Goal: Transaction & Acquisition: Purchase product/service

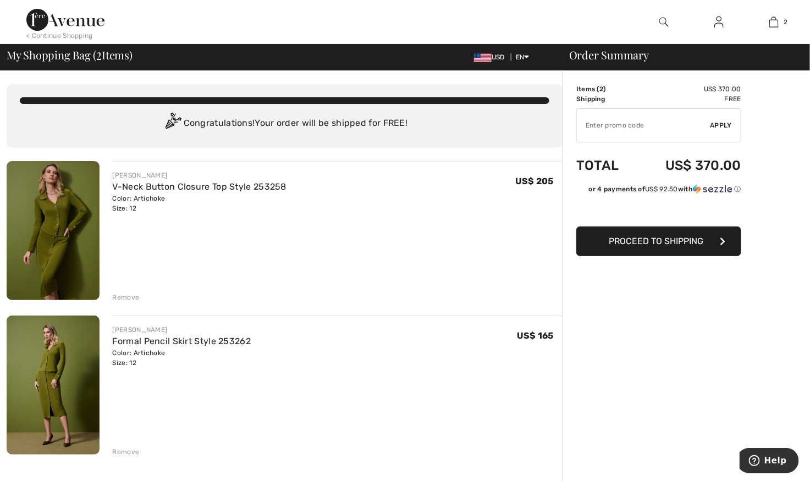
click at [52, 375] on img at bounding box center [53, 385] width 93 height 139
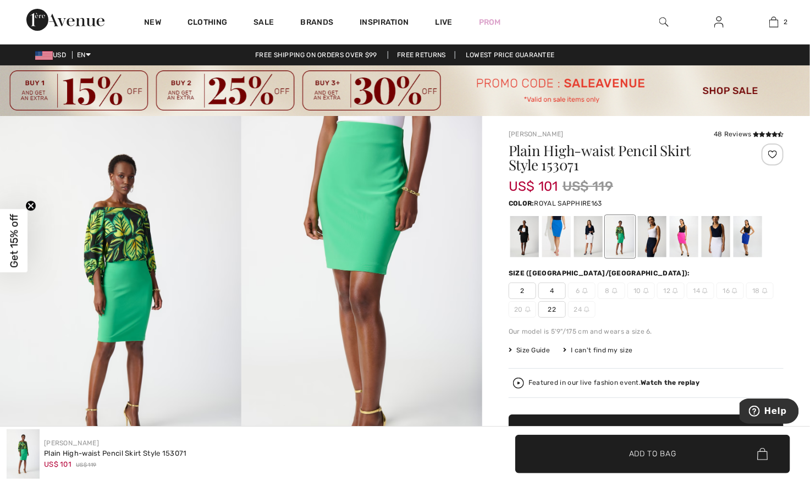
click at [751, 234] on div at bounding box center [748, 236] width 29 height 41
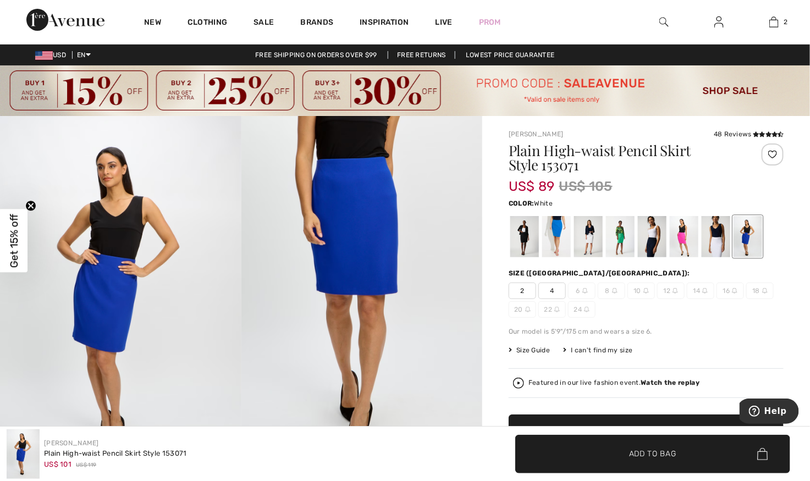
click at [718, 234] on div at bounding box center [716, 236] width 29 height 41
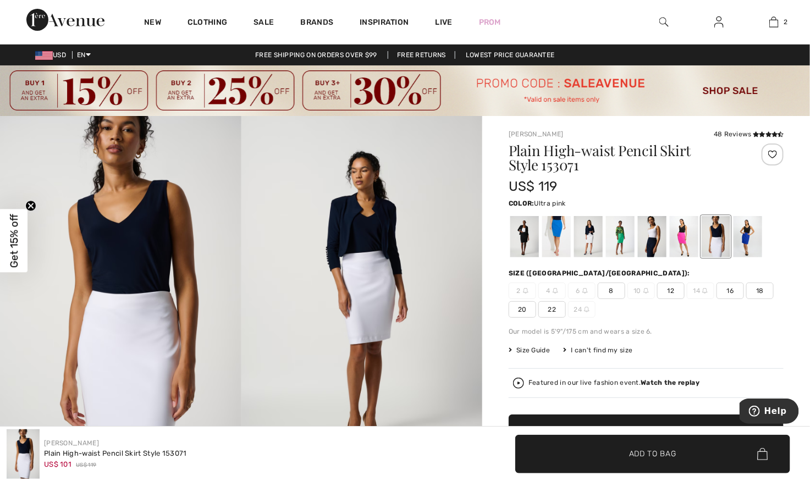
click at [681, 236] on div at bounding box center [684, 236] width 29 height 41
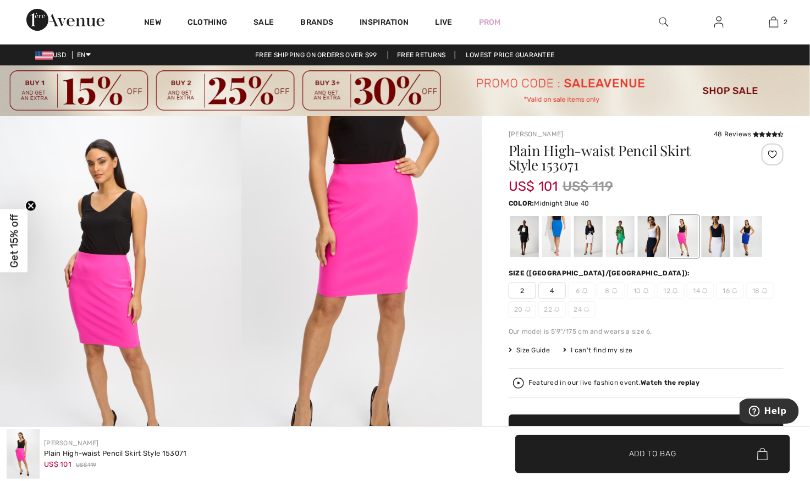
click at [650, 236] on div at bounding box center [652, 236] width 29 height 41
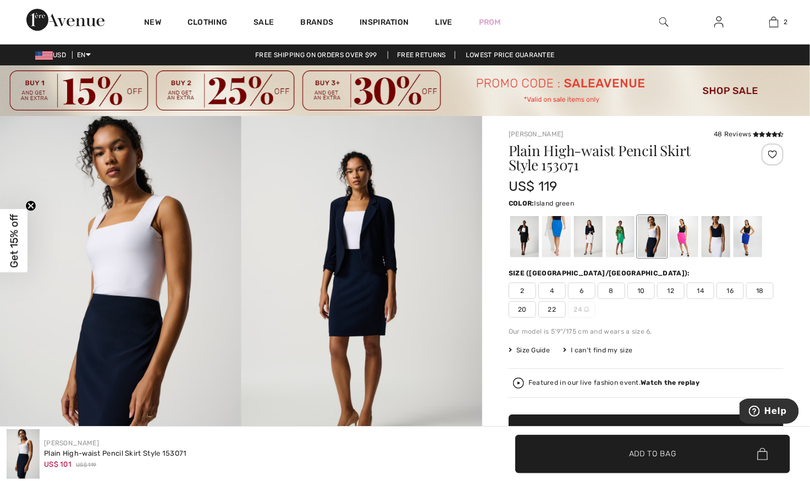
click at [622, 240] on div at bounding box center [620, 236] width 29 height 41
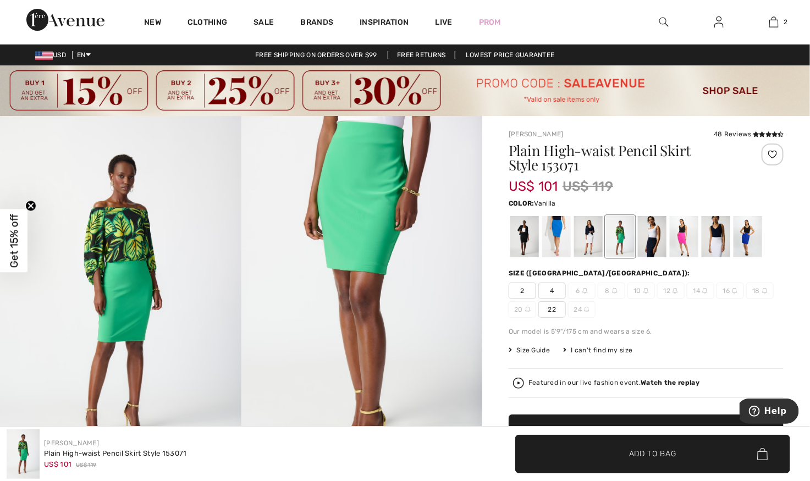
click at [588, 234] on div at bounding box center [588, 236] width 29 height 41
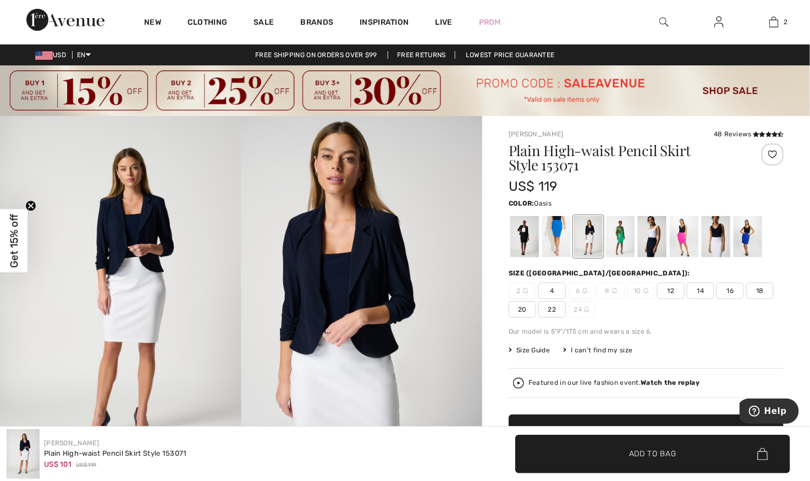
click at [553, 234] on div at bounding box center [556, 236] width 29 height 41
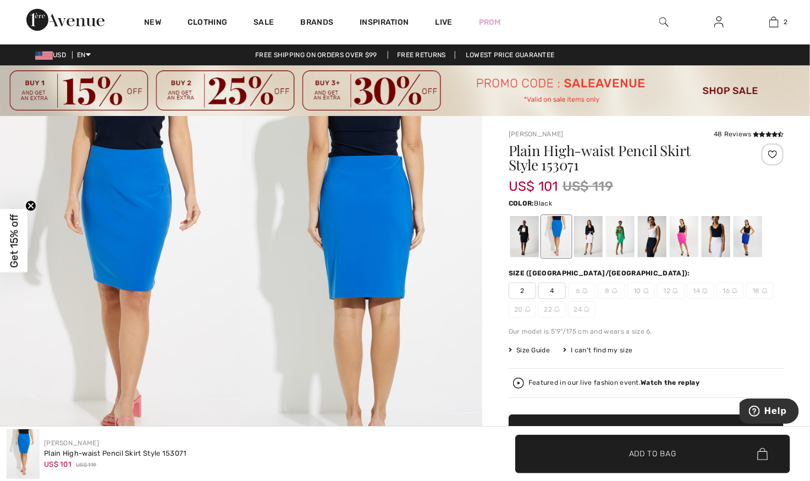
click at [520, 233] on div at bounding box center [524, 236] width 29 height 41
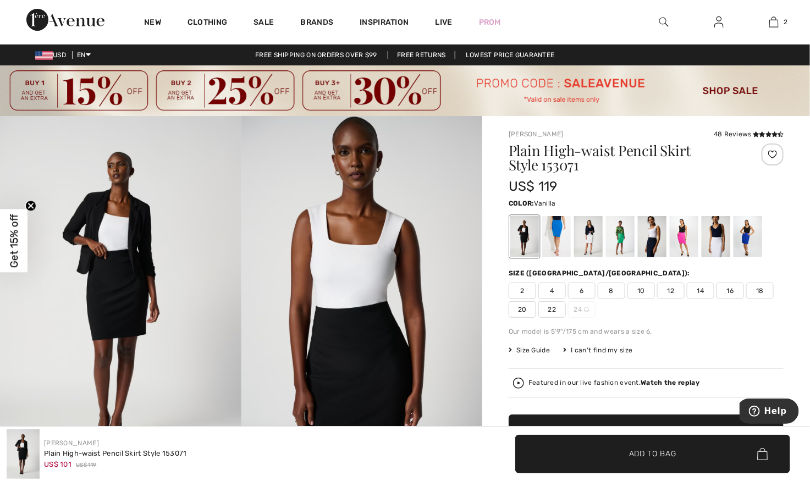
click at [583, 235] on div at bounding box center [588, 236] width 29 height 41
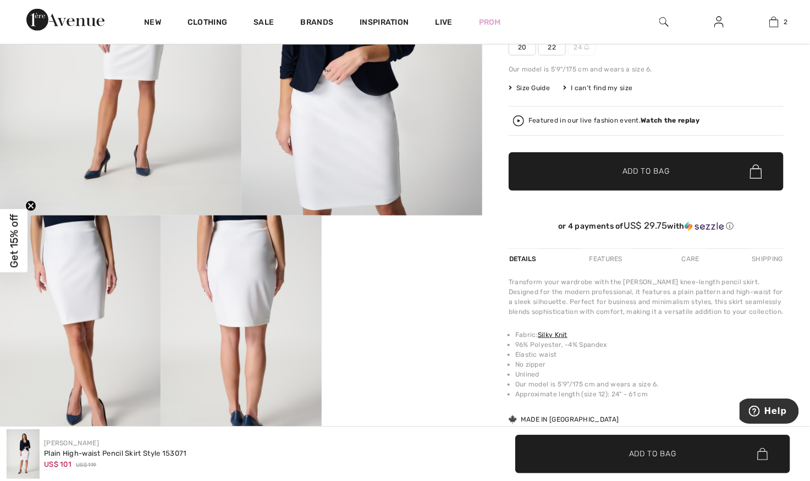
scroll to position [263, 0]
